Goal: Information Seeking & Learning: Learn about a topic

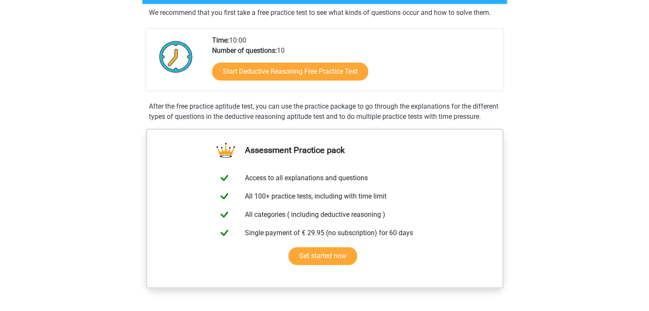
scroll to position [225, 0]
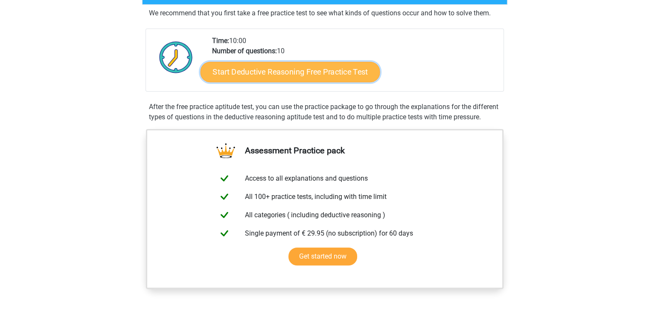
click at [256, 64] on link "Start Deductive Reasoning Free Practice Test" at bounding box center [290, 71] width 180 height 20
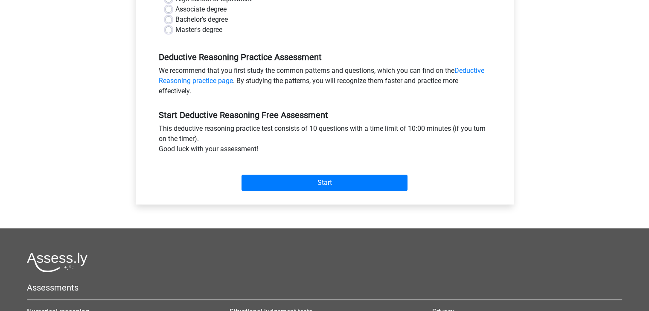
scroll to position [223, 0]
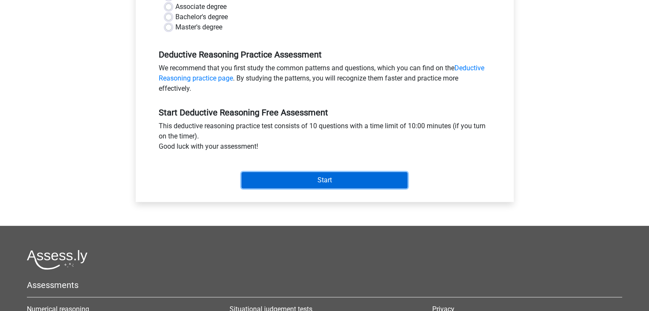
click at [288, 174] on input "Start" at bounding box center [324, 180] width 166 height 16
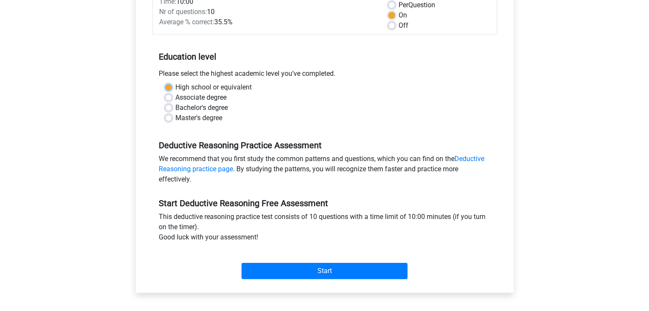
scroll to position [128, 0]
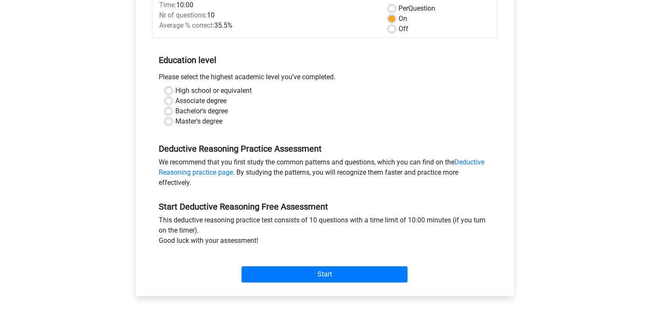
click at [173, 109] on div "Bachelor's degree" at bounding box center [324, 111] width 319 height 10
click at [175, 113] on label "Bachelor's degree" at bounding box center [201, 111] width 52 height 10
click at [170, 113] on input "Bachelor's degree" at bounding box center [168, 110] width 7 height 9
radio input "true"
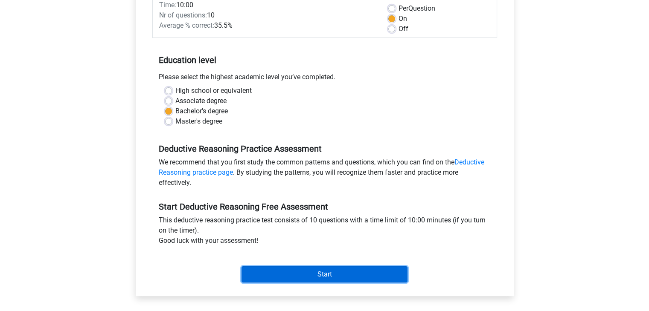
click at [302, 272] on input "Start" at bounding box center [324, 275] width 166 height 16
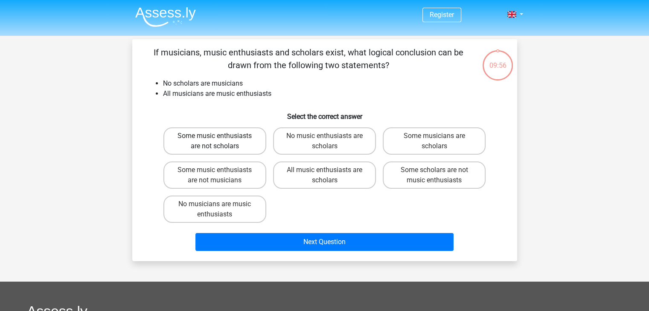
click at [229, 151] on label "Some music enthusiasts are not scholars" at bounding box center [214, 141] width 103 height 27
click at [220, 142] on input "Some music enthusiasts are not scholars" at bounding box center [218, 139] width 6 height 6
radio input "true"
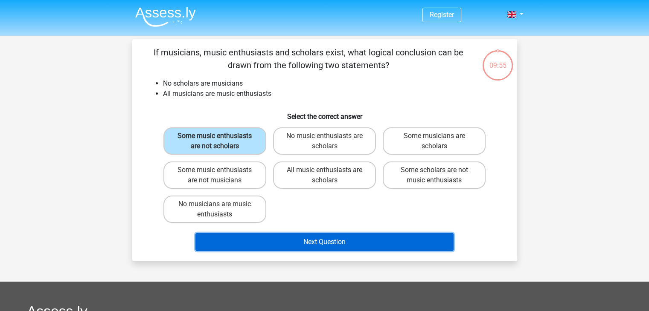
click at [272, 234] on button "Next Question" at bounding box center [324, 242] width 258 height 18
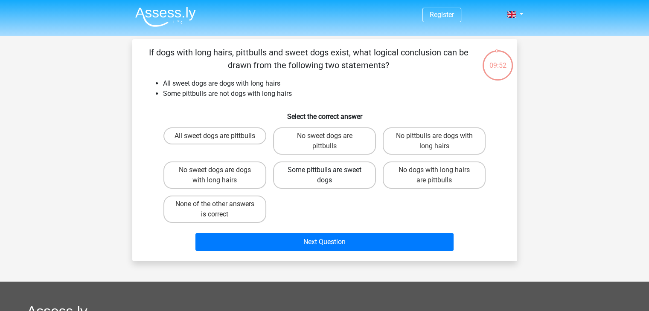
click at [314, 164] on label "Some pittbulls are sweet dogs" at bounding box center [324, 175] width 103 height 27
click at [324, 170] on input "Some pittbulls are sweet dogs" at bounding box center [327, 173] width 6 height 6
radio input "true"
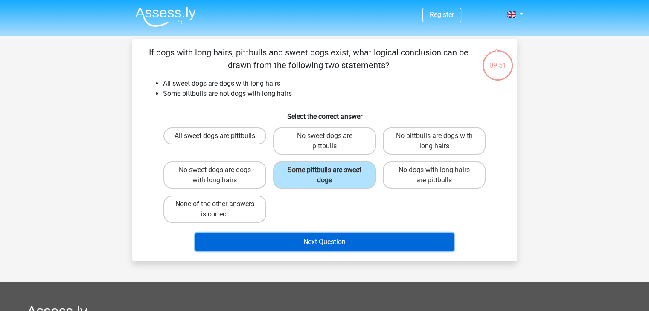
click at [303, 242] on button "Next Question" at bounding box center [324, 242] width 258 height 18
